Goal: Book appointment/travel/reservation

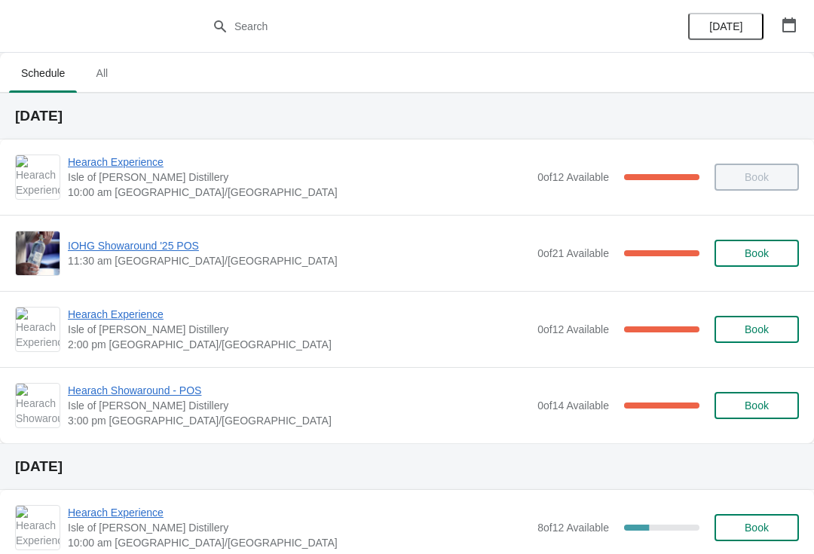
click at [100, 319] on span "Hearach Experience" at bounding box center [299, 314] width 462 height 15
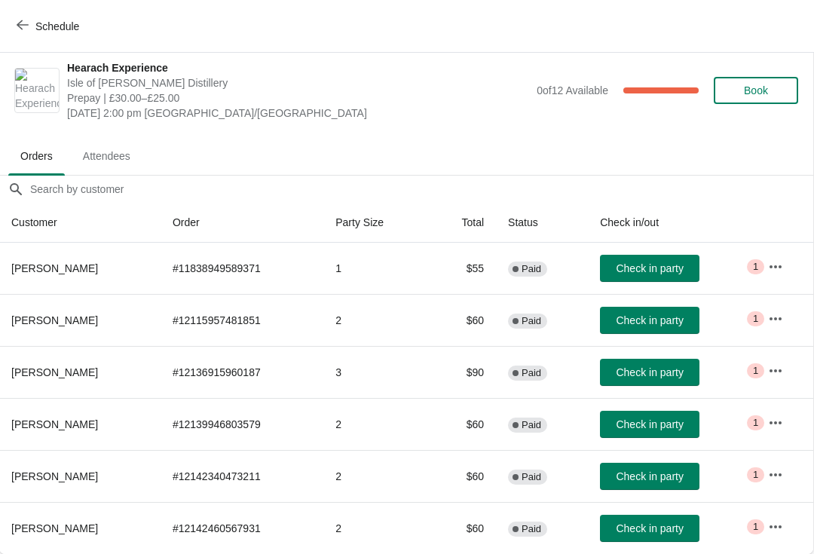
scroll to position [8, 1]
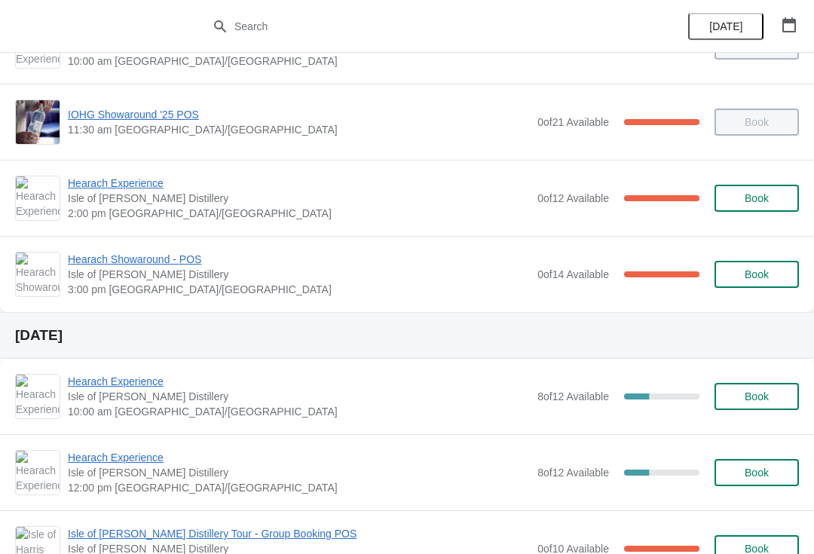
scroll to position [130, 0]
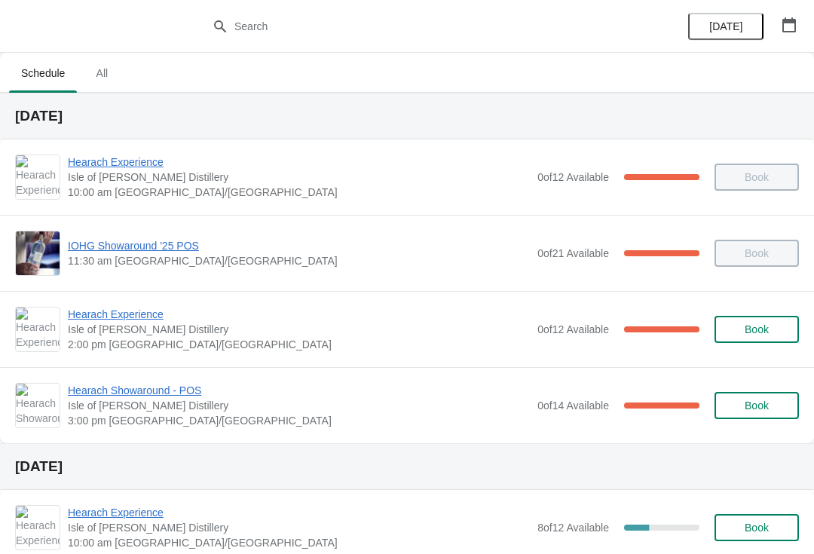
click at [137, 308] on span "Hearach Experience" at bounding box center [299, 314] width 462 height 15
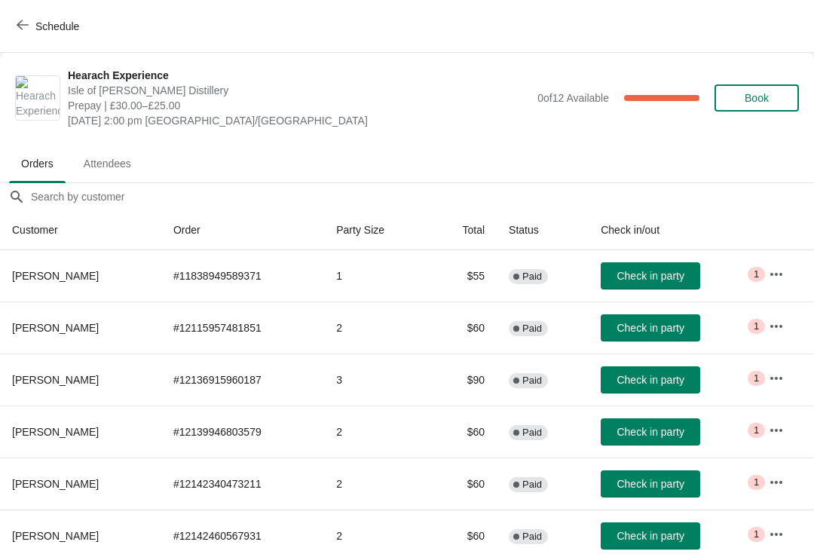
click at [635, 280] on span "Check in party" at bounding box center [650, 276] width 67 height 12
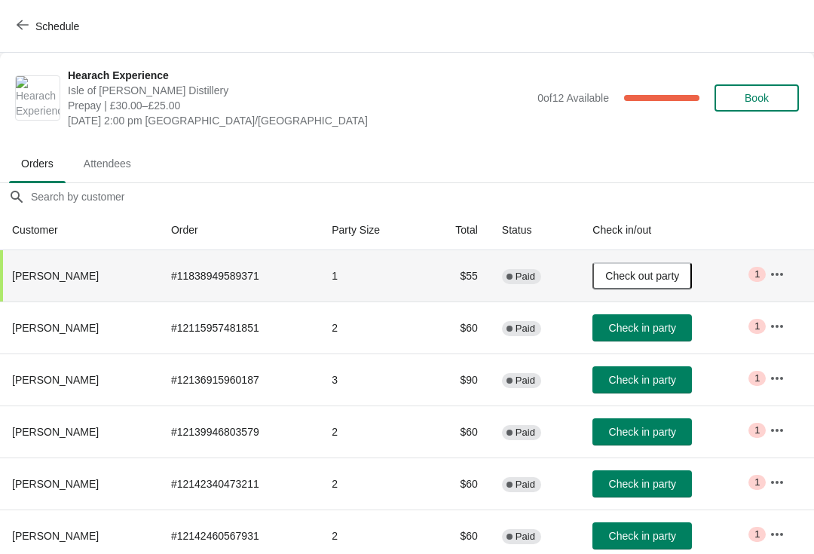
click at [43, 37] on button "Schedule" at bounding box center [50, 26] width 84 height 27
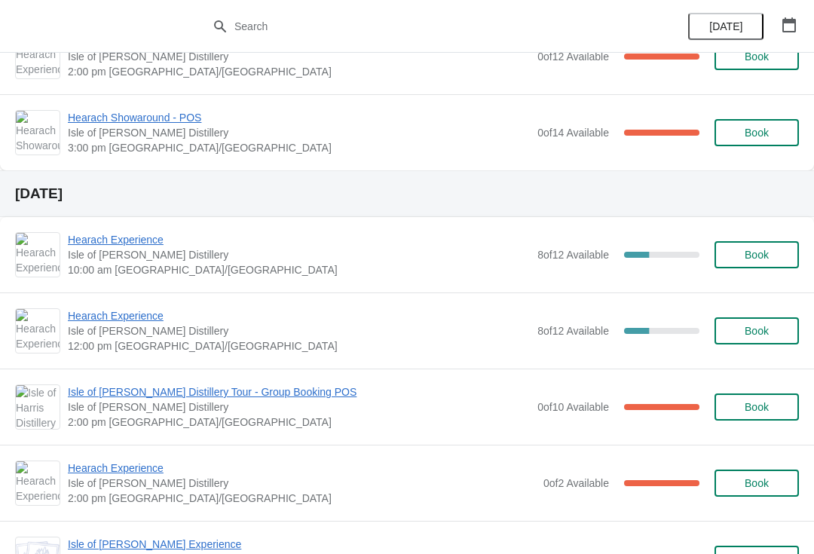
scroll to position [320, 0]
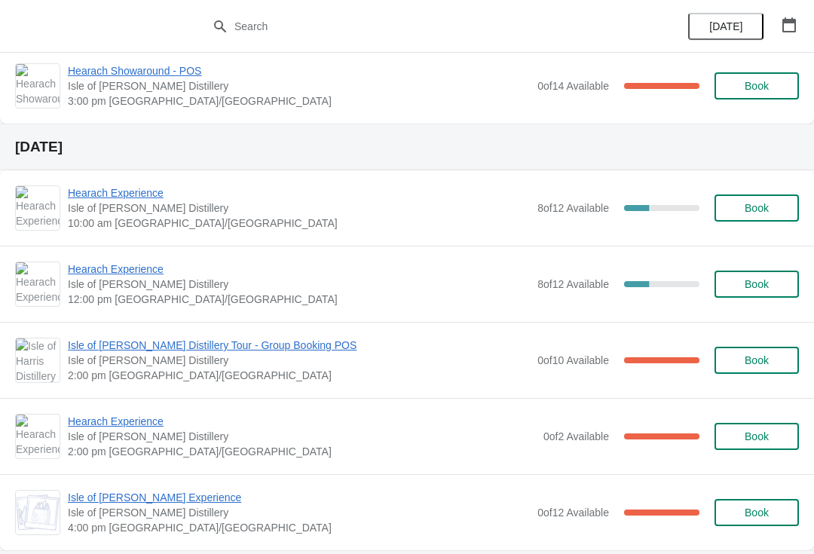
click at [128, 344] on span "Isle of [PERSON_NAME] Distillery Tour - Group Booking POS" at bounding box center [299, 345] width 462 height 15
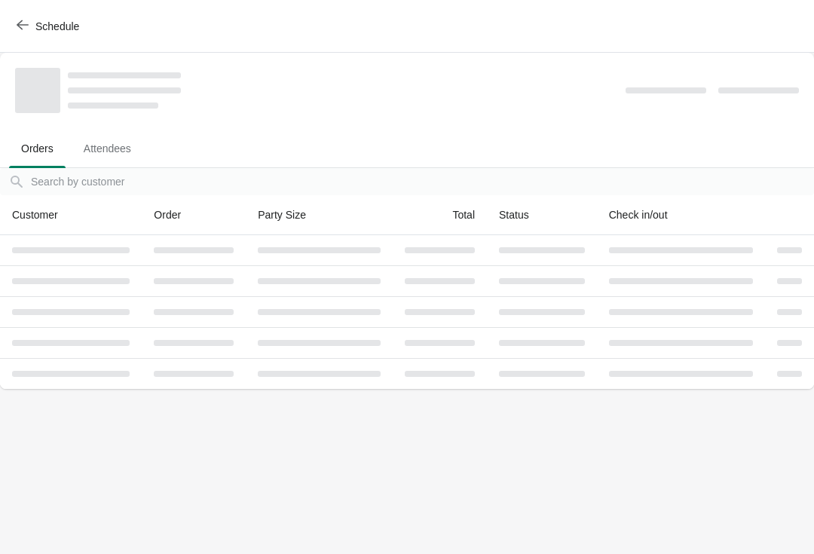
scroll to position [0, 0]
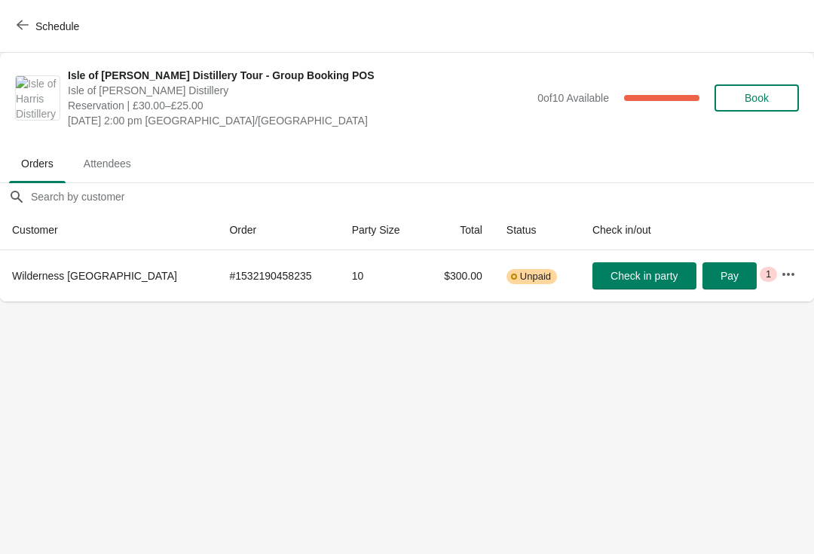
click at [29, 24] on span "Schedule" at bounding box center [50, 26] width 60 height 14
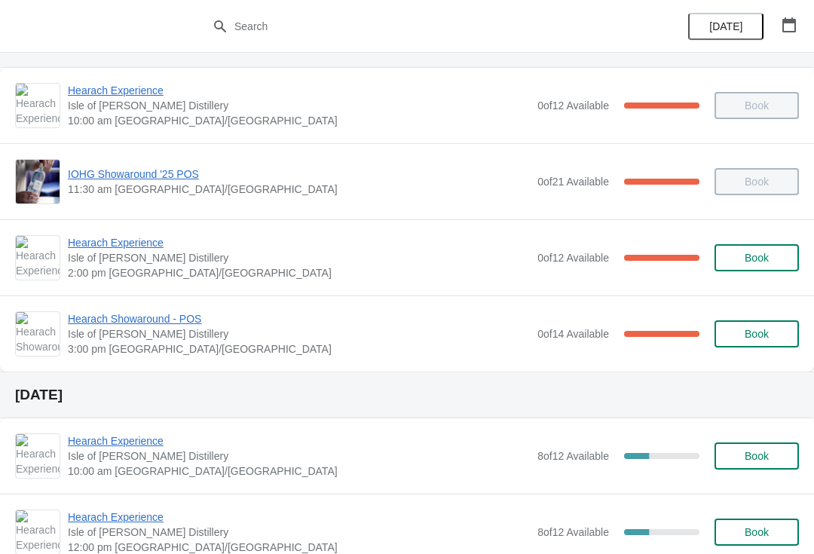
scroll to position [74, 0]
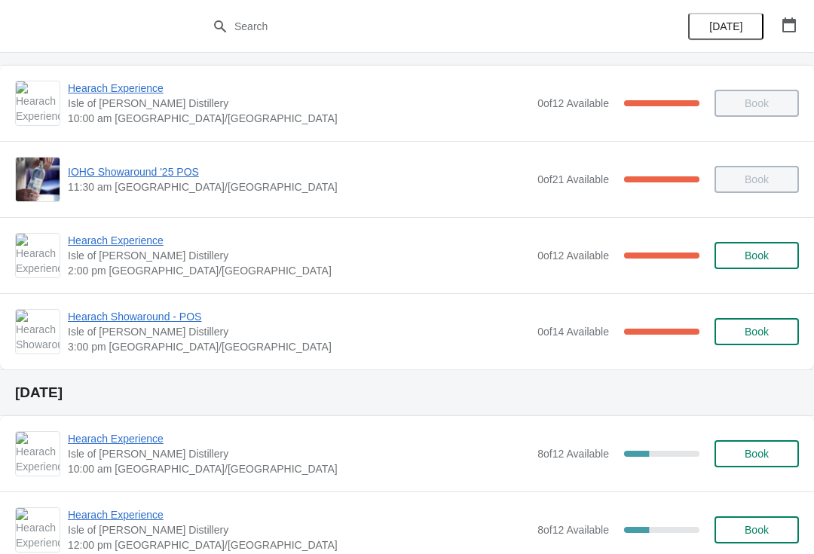
click at [153, 312] on span "Hearach Showaround - POS" at bounding box center [299, 316] width 462 height 15
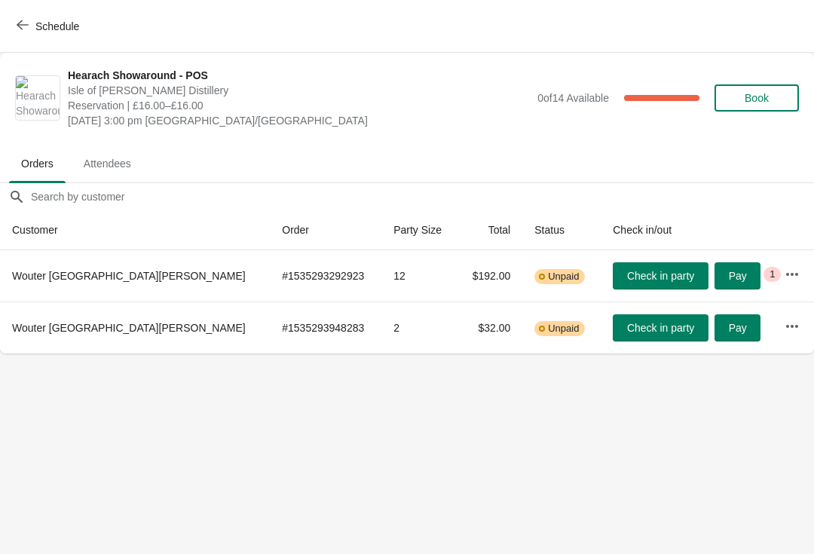
click at [25, 14] on button "Schedule" at bounding box center [50, 26] width 84 height 27
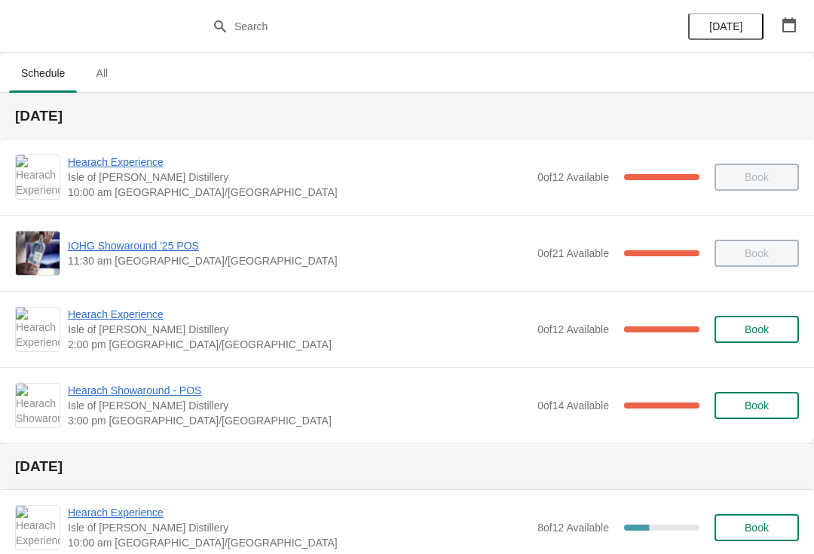
click at [120, 320] on span "Hearach Experience" at bounding box center [299, 314] width 462 height 15
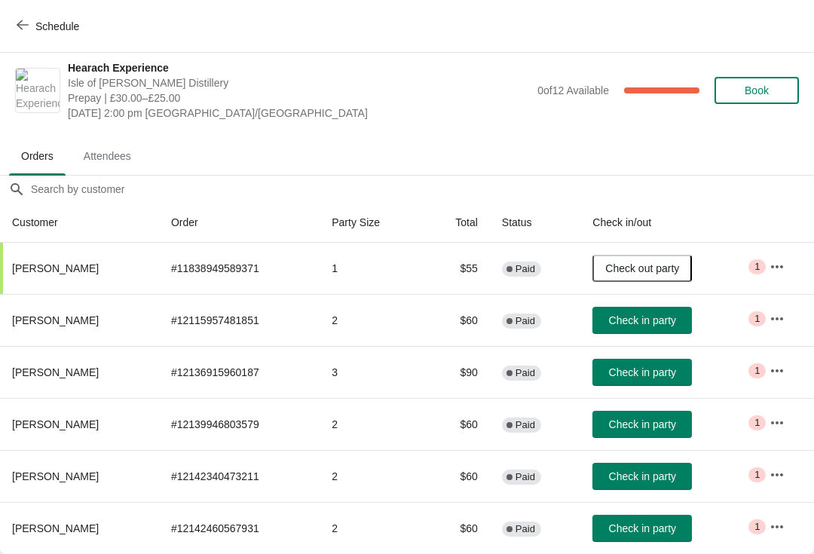
scroll to position [8, 1]
click at [29, 26] on span "Schedule" at bounding box center [50, 26] width 60 height 14
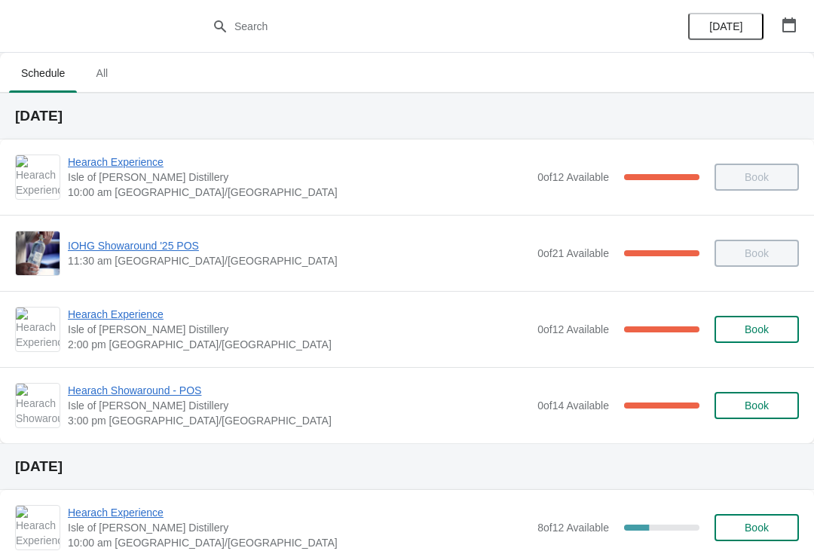
click at [135, 317] on span "Hearach Experience" at bounding box center [299, 314] width 462 height 15
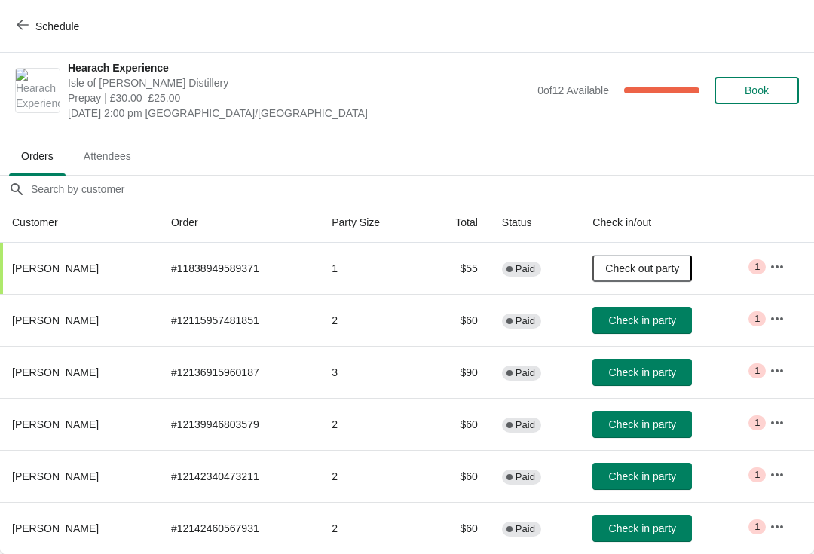
scroll to position [8, 0]
click at [630, 432] on button "Check in party" at bounding box center [641, 424] width 99 height 27
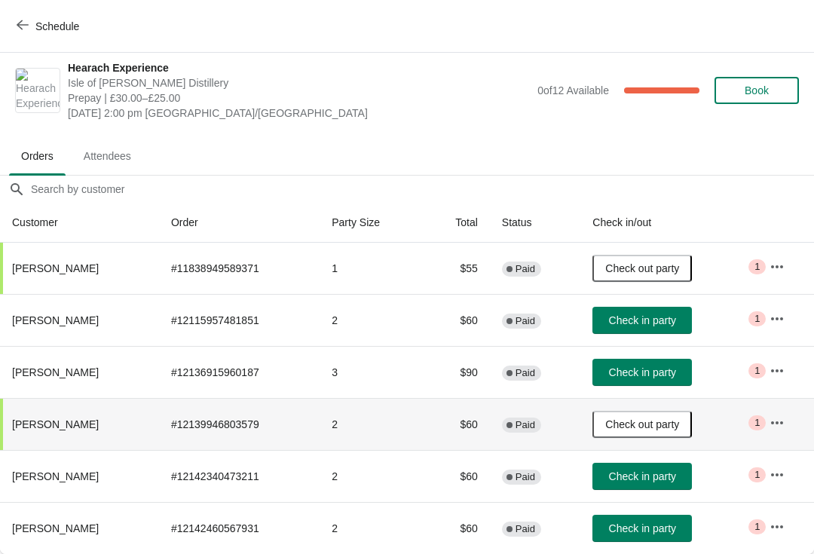
click at [21, 14] on button "Schedule" at bounding box center [50, 26] width 84 height 27
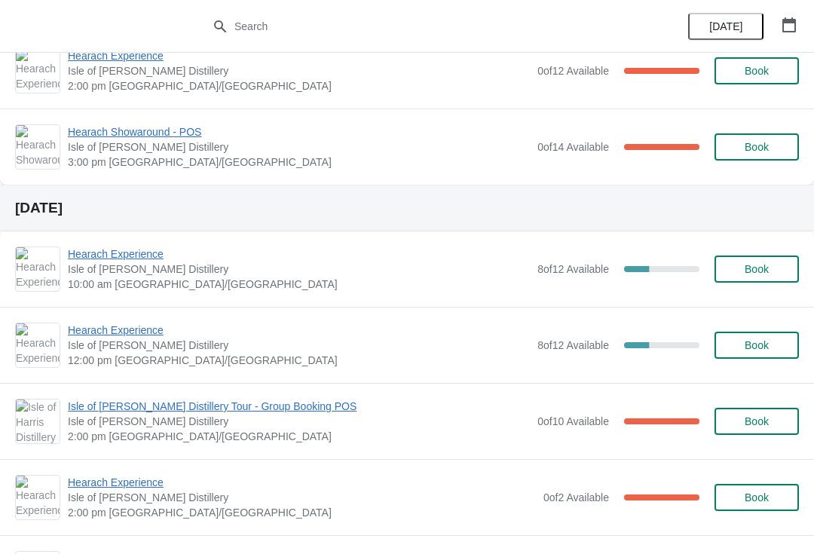
scroll to position [260, 0]
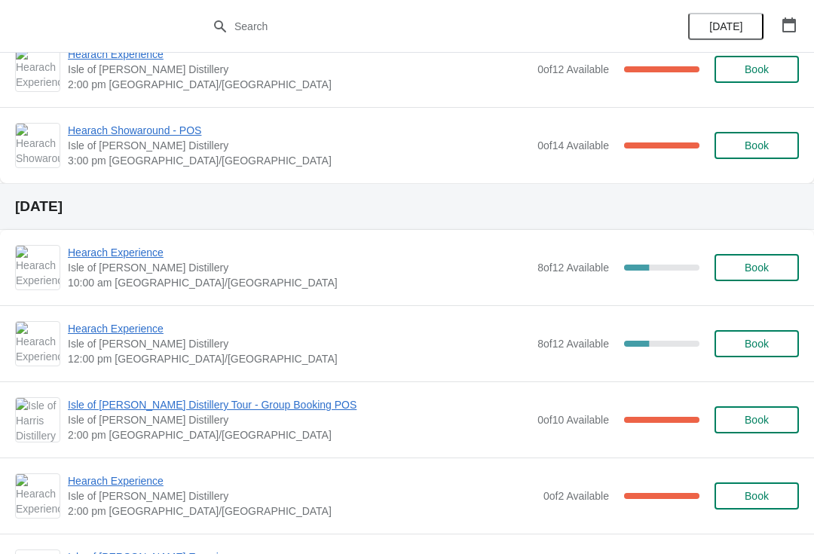
click at [741, 271] on span "Book" at bounding box center [756, 268] width 57 height 12
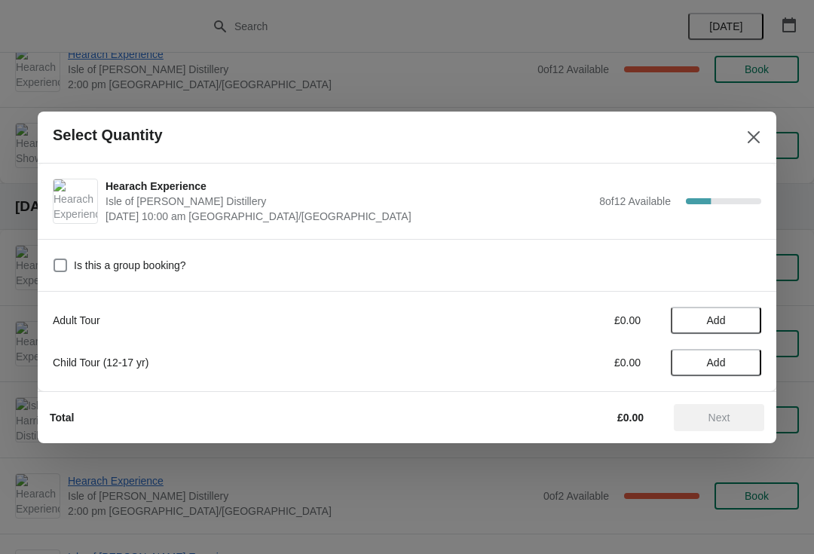
click at [717, 322] on span "Add" at bounding box center [716, 320] width 19 height 12
click at [743, 327] on icon at bounding box center [742, 320] width 16 height 16
click at [741, 318] on icon at bounding box center [742, 320] width 16 height 16
click at [742, 322] on icon at bounding box center [741, 319] width 5 height 5
click at [741, 320] on icon at bounding box center [741, 319] width 5 height 5
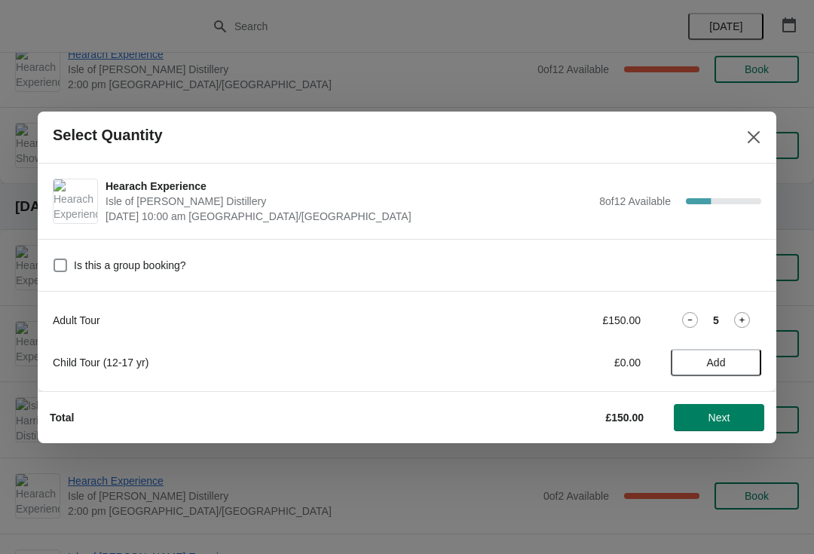
click at [720, 417] on span "Next" at bounding box center [720, 418] width 22 height 12
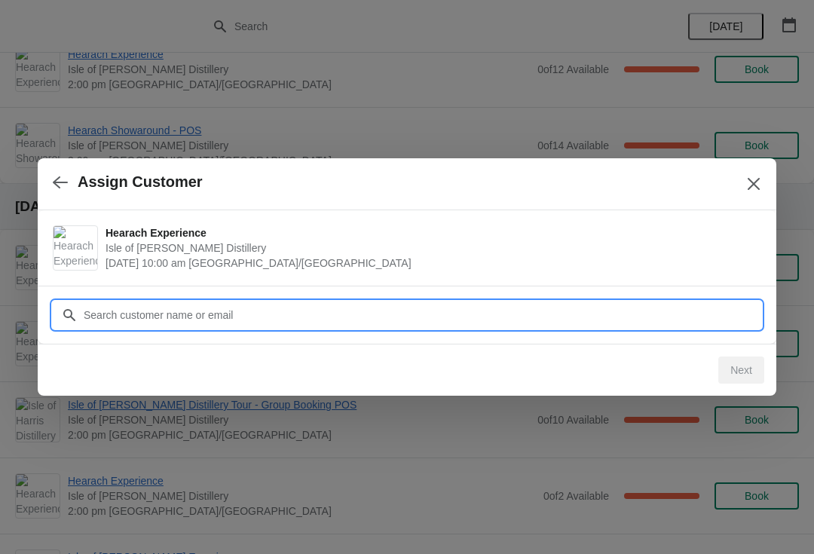
click at [102, 305] on input "Customer" at bounding box center [422, 315] width 678 height 27
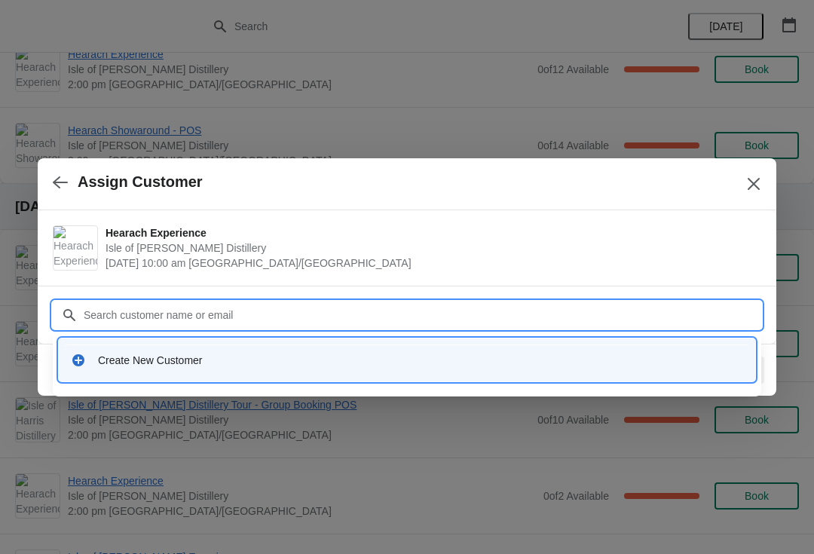
click at [110, 360] on div "Create New Customer" at bounding box center [420, 360] width 645 height 15
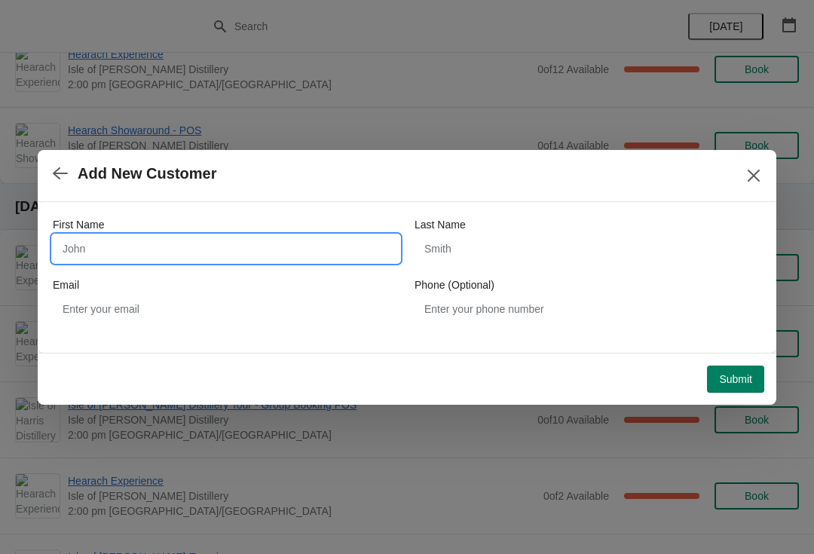
click at [92, 235] on input "First Name" at bounding box center [226, 248] width 347 height 27
type input "Niel"
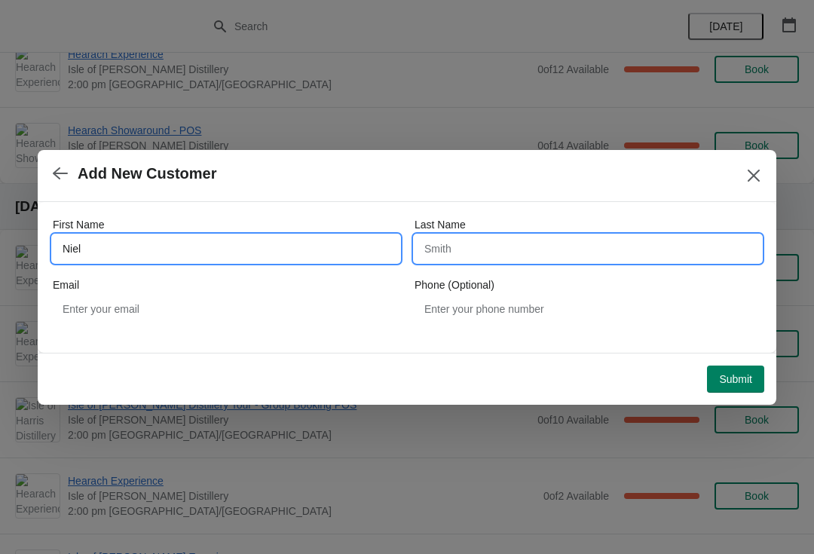
click at [535, 260] on input "Last Name" at bounding box center [588, 248] width 347 height 27
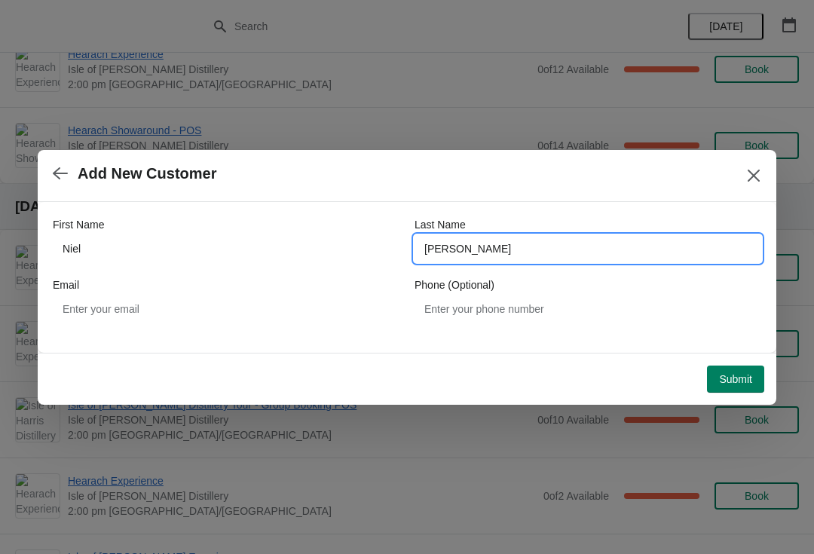
type input "Macleod"
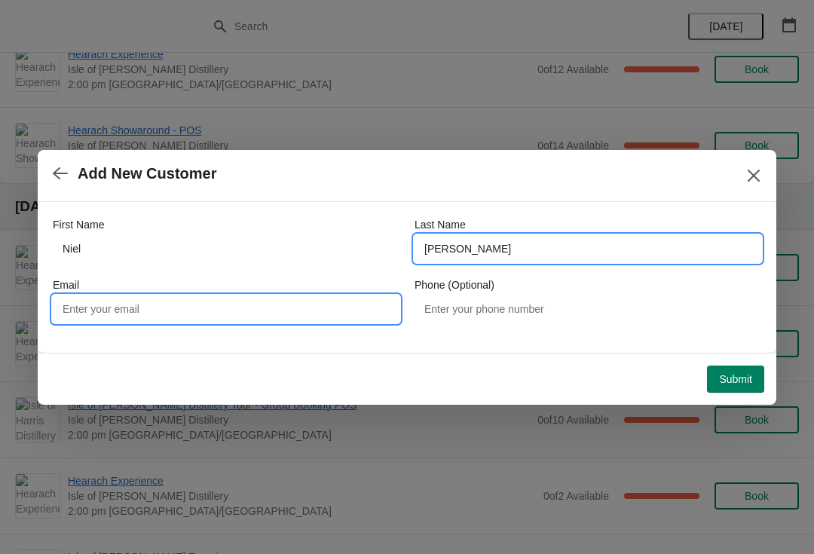
click at [139, 309] on input "Email" at bounding box center [226, 308] width 347 height 27
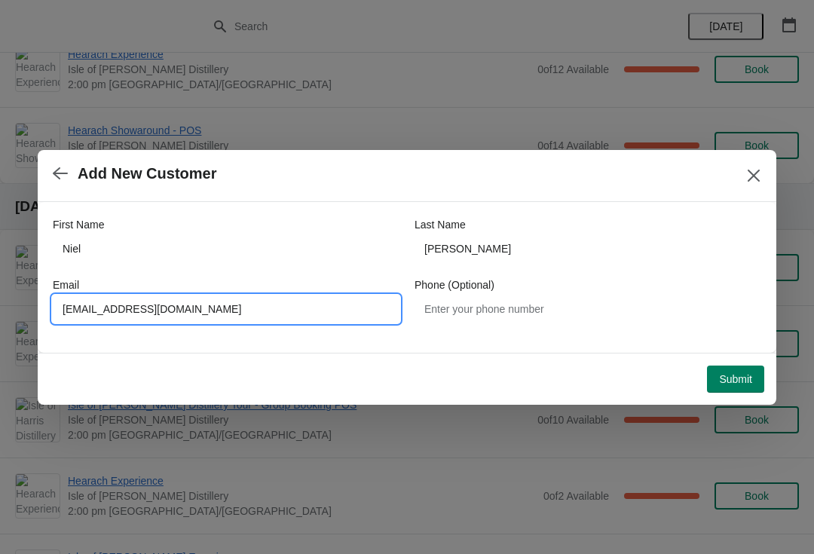
type input "nmacleod@yahoo.com"
click at [730, 370] on button "Submit" at bounding box center [735, 379] width 57 height 27
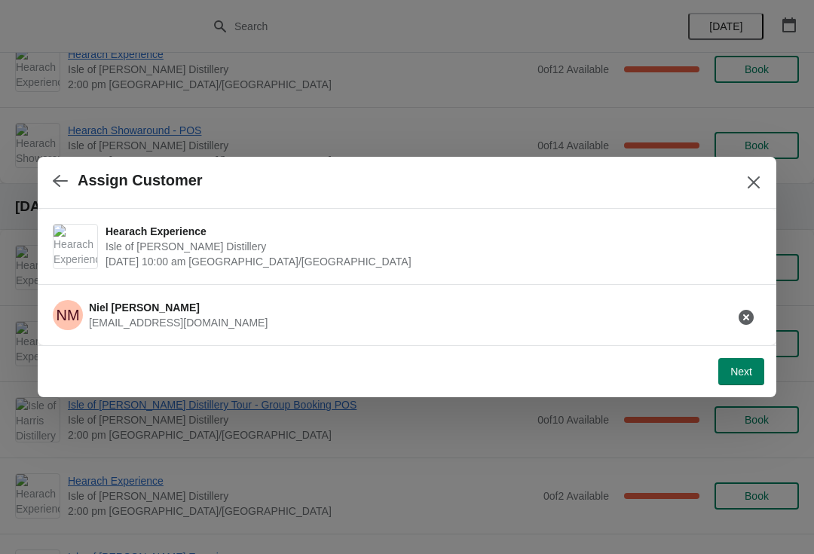
click at [742, 378] on button "Next" at bounding box center [741, 371] width 46 height 27
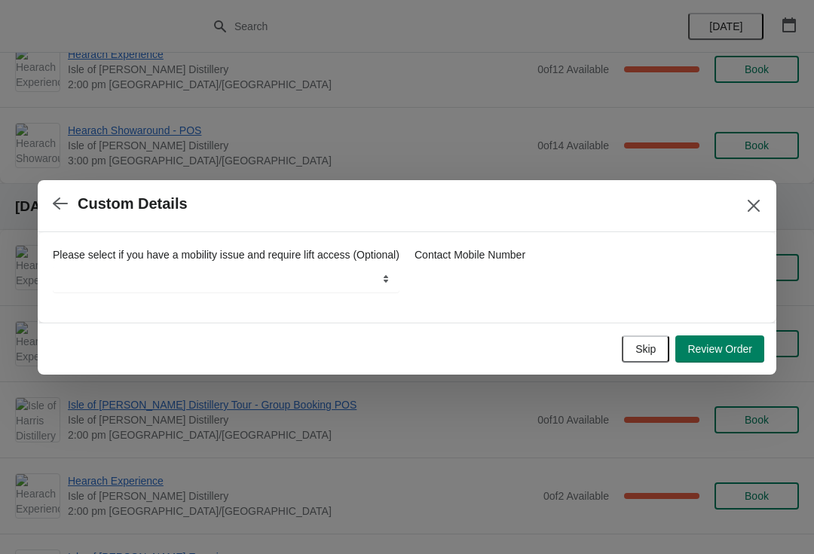
click at [731, 349] on span "Review Order" at bounding box center [719, 349] width 65 height 12
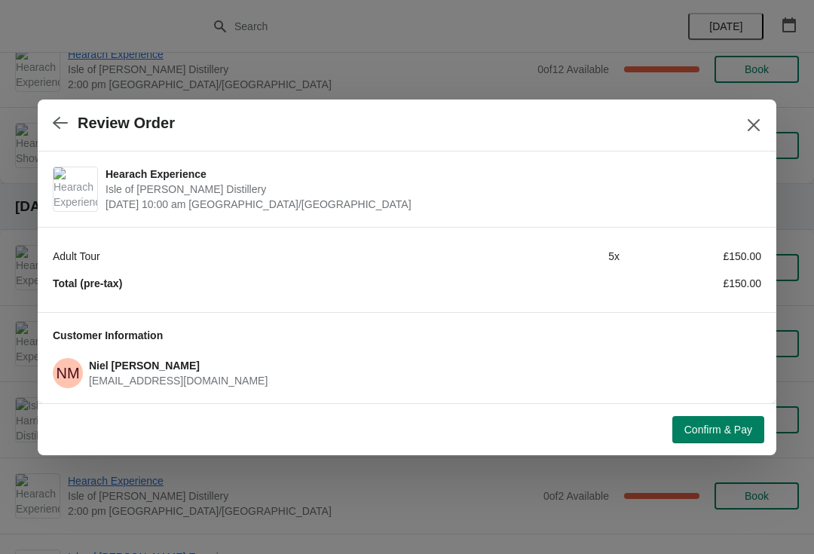
click at [729, 416] on button "Confirm & Pay" at bounding box center [718, 429] width 92 height 27
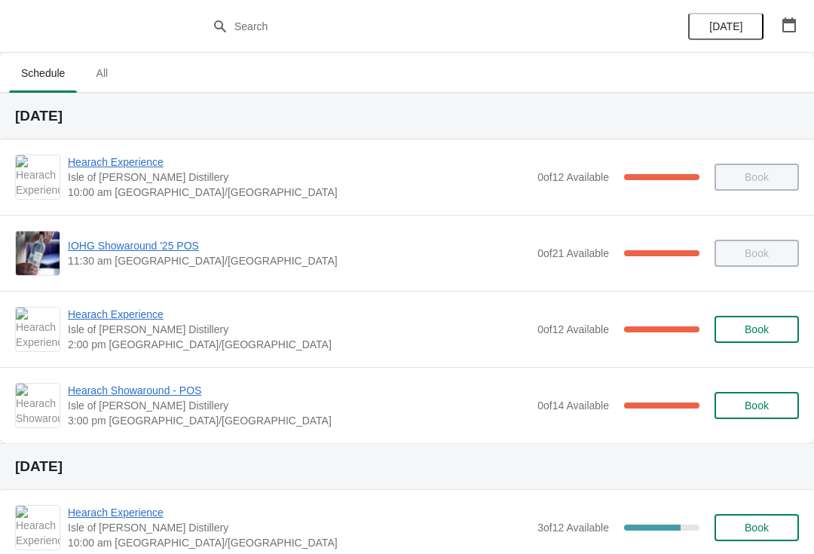
click at [147, 320] on span "Hearach Experience" at bounding box center [299, 314] width 462 height 15
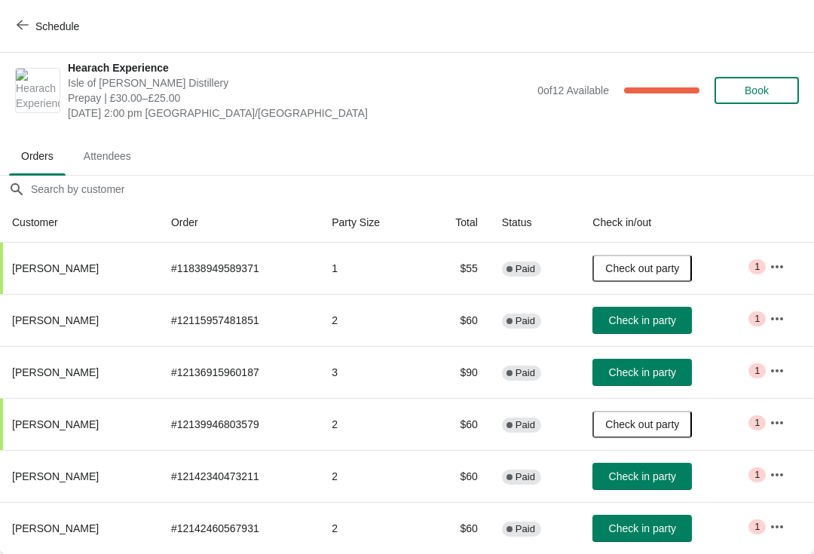
scroll to position [8, 0]
click at [638, 541] on button "Check in party" at bounding box center [641, 528] width 99 height 27
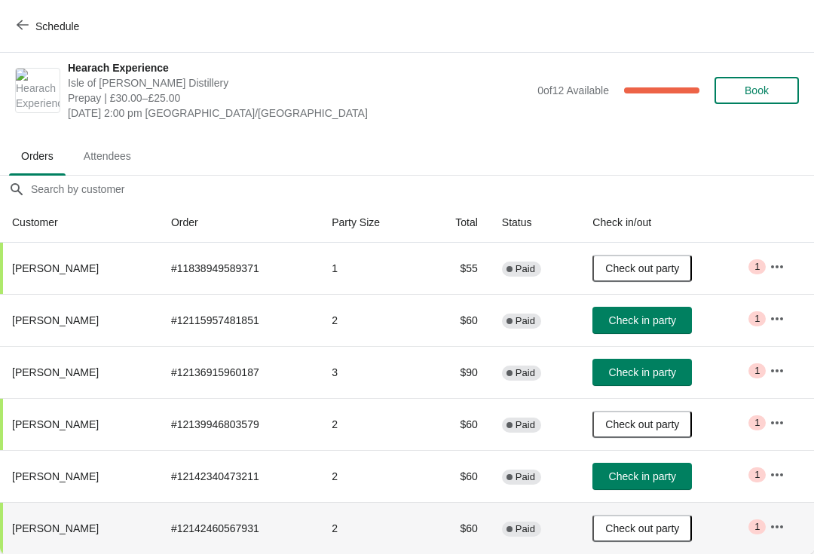
click at [639, 326] on span "Check in party" at bounding box center [642, 320] width 67 height 12
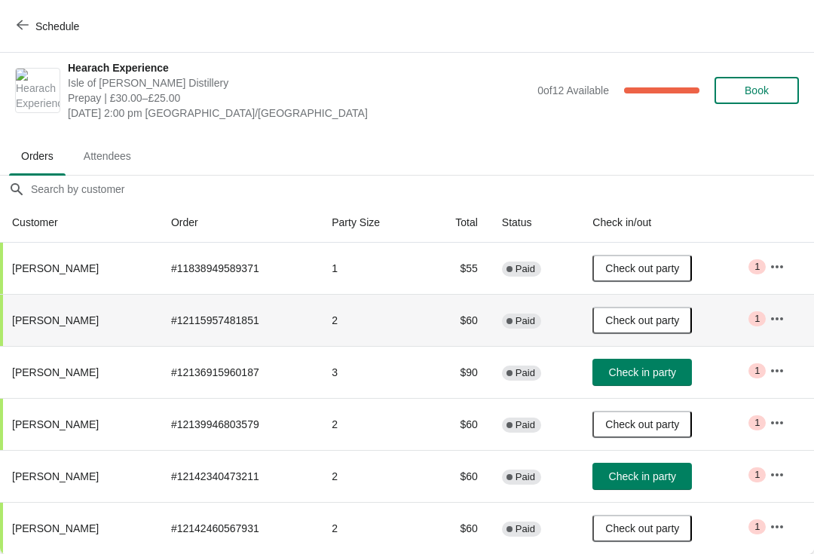
click at [11, 37] on button "Schedule" at bounding box center [50, 26] width 84 height 27
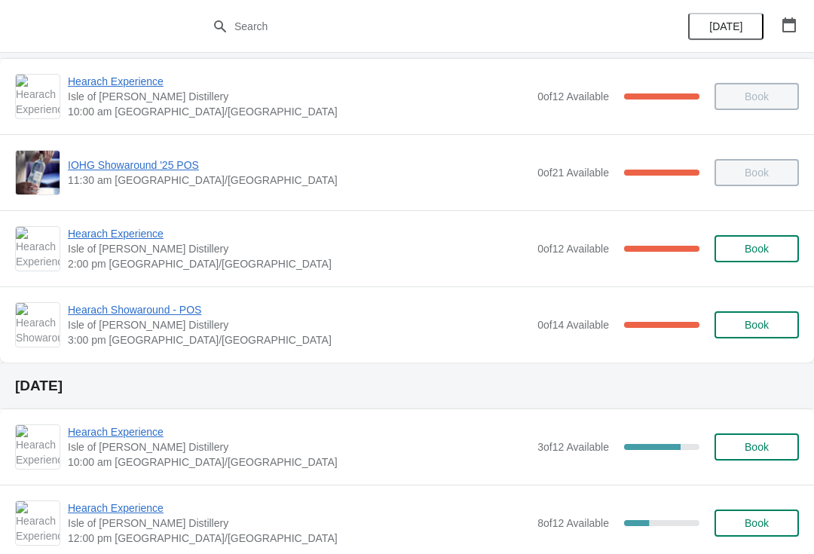
scroll to position [89, 0]
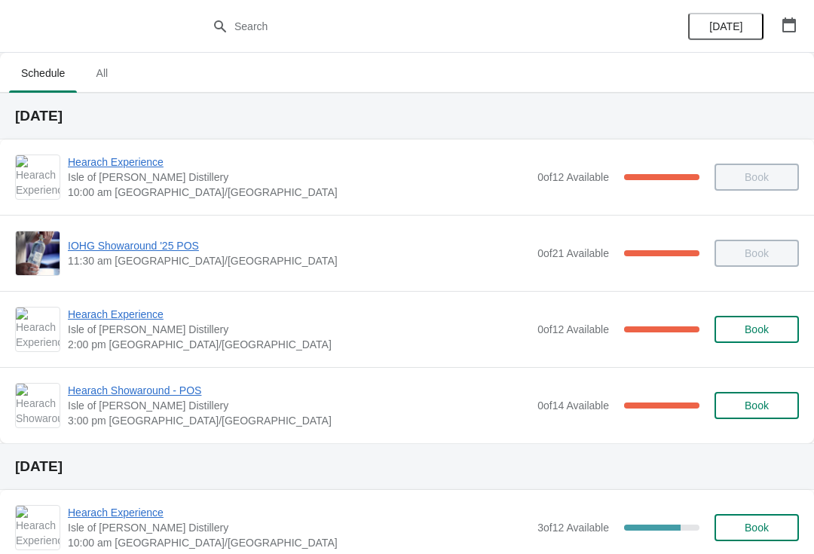
click at [103, 320] on span "Hearach Experience" at bounding box center [299, 314] width 462 height 15
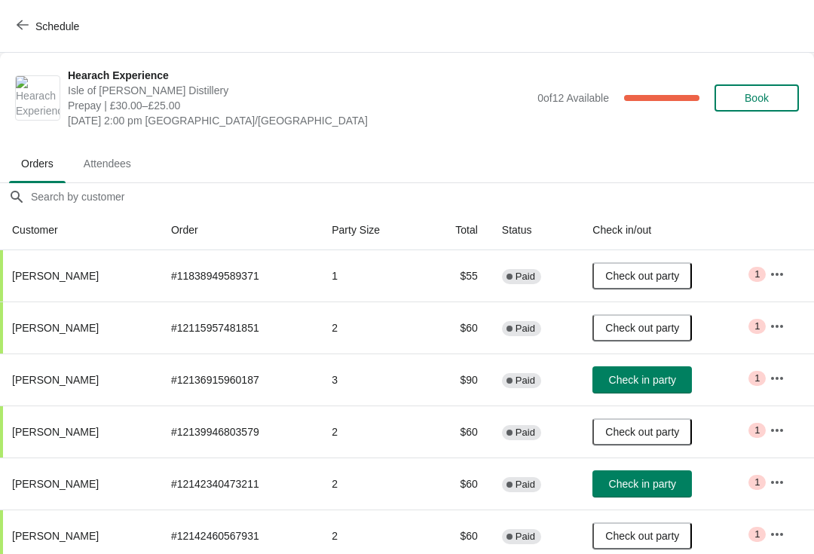
click at [651, 482] on span "Check in party" at bounding box center [642, 484] width 67 height 12
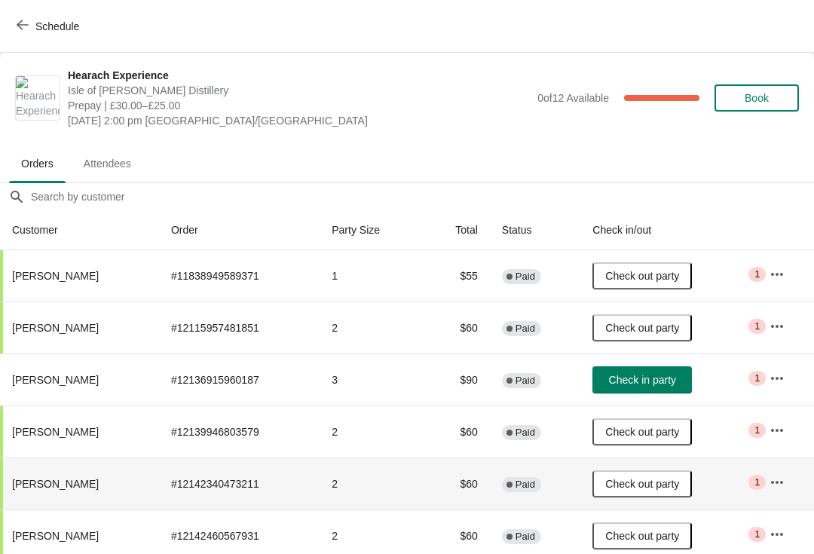
click at [629, 381] on span "Check in party" at bounding box center [642, 380] width 67 height 12
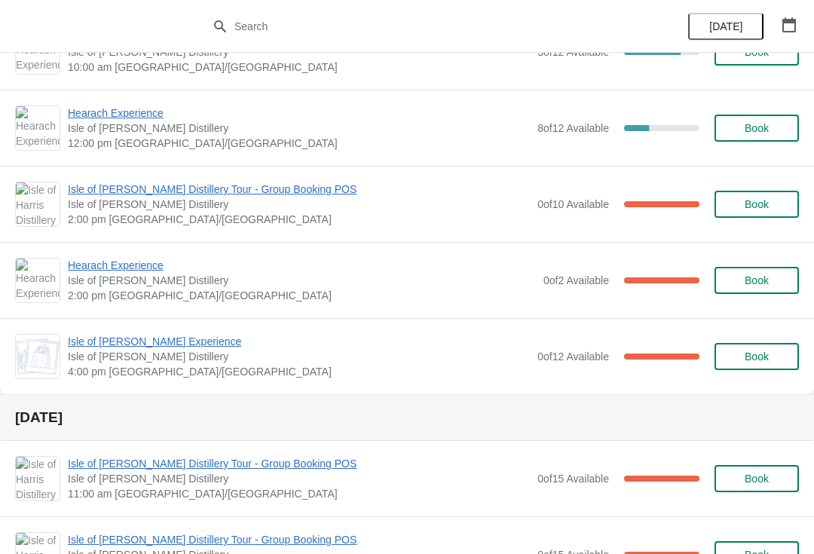
scroll to position [474, 0]
